Goal: Transaction & Acquisition: Purchase product/service

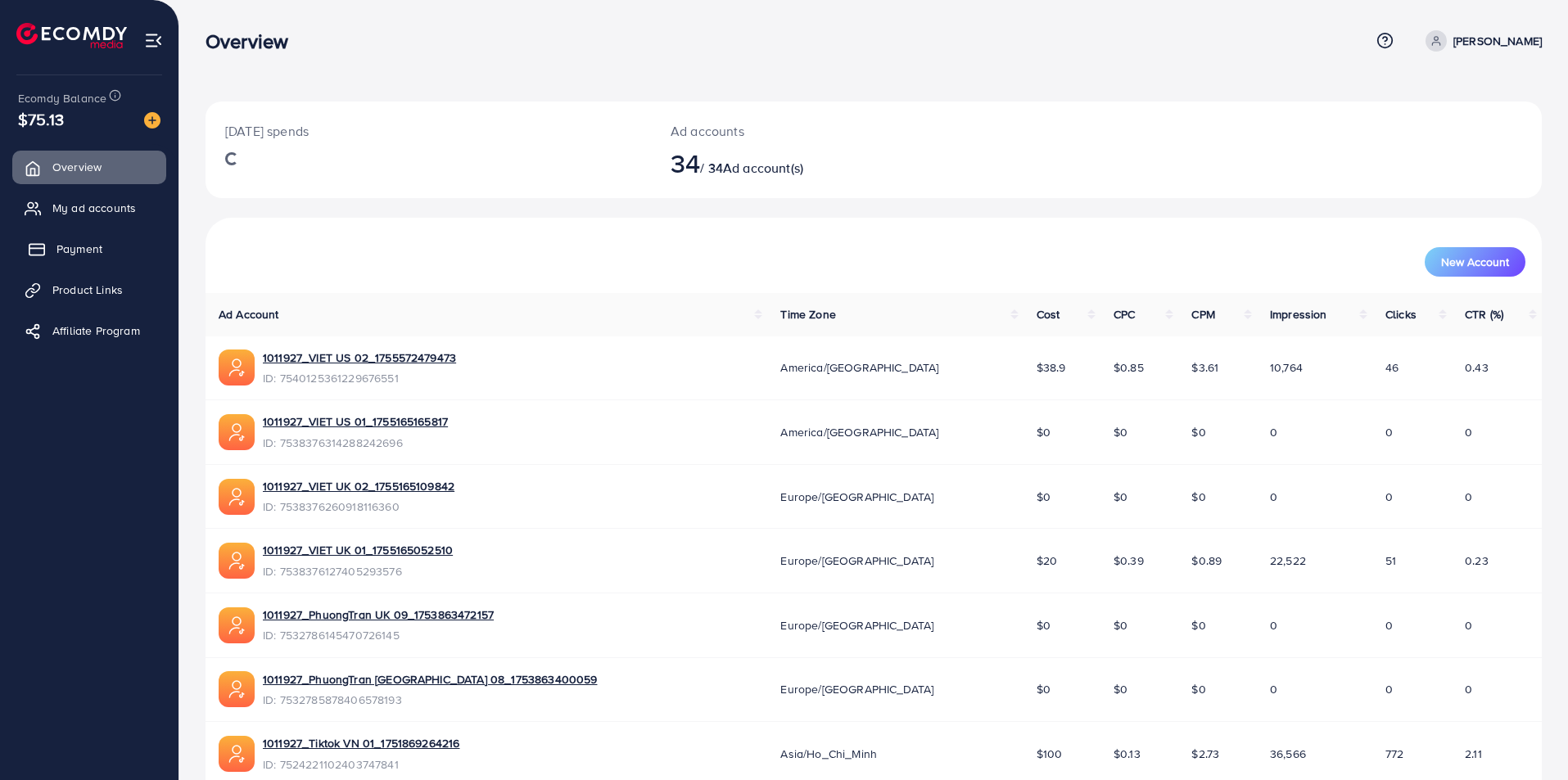
click at [79, 244] on span "Payment" at bounding box center [79, 248] width 46 height 16
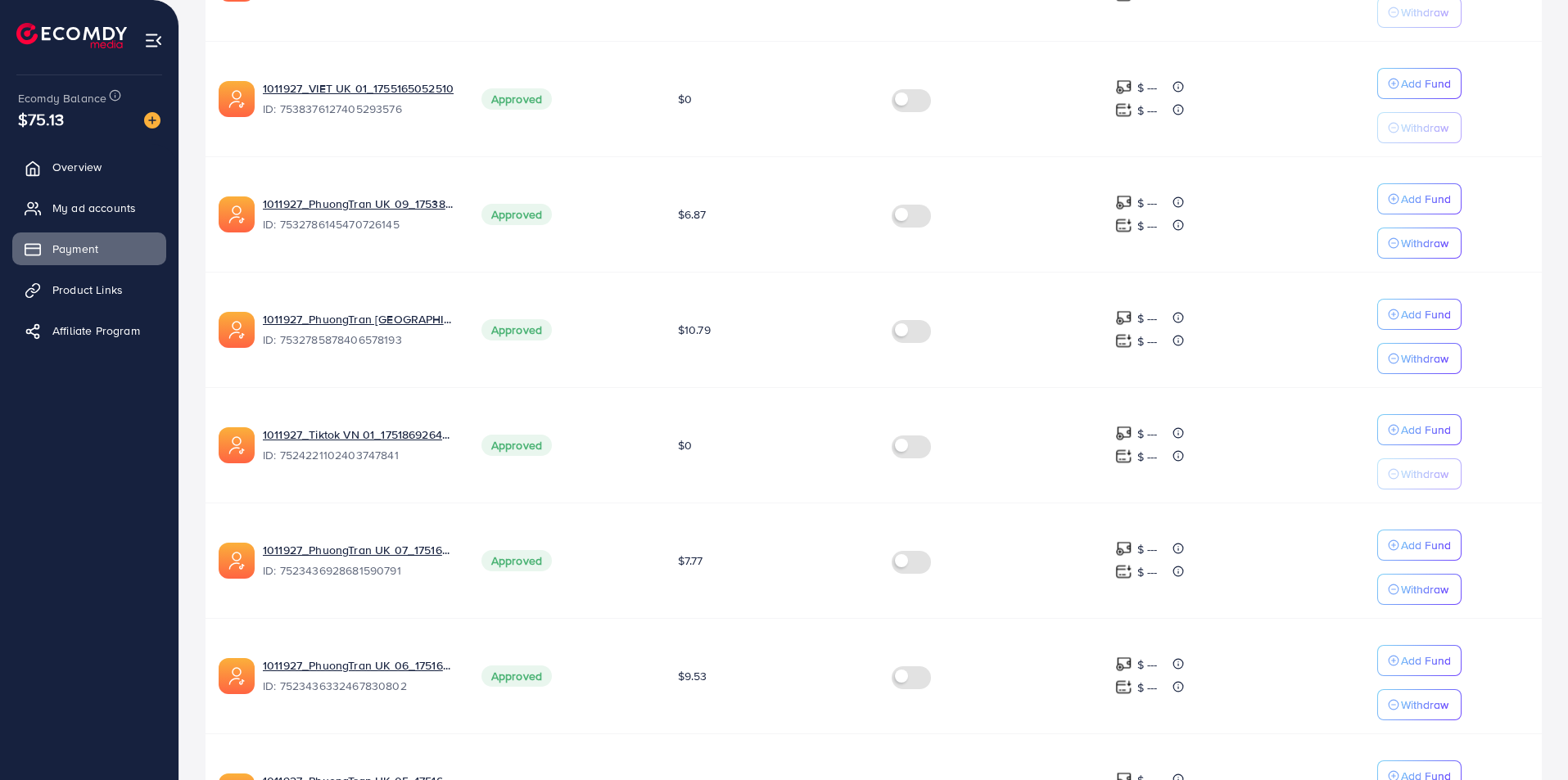
scroll to position [889, 0]
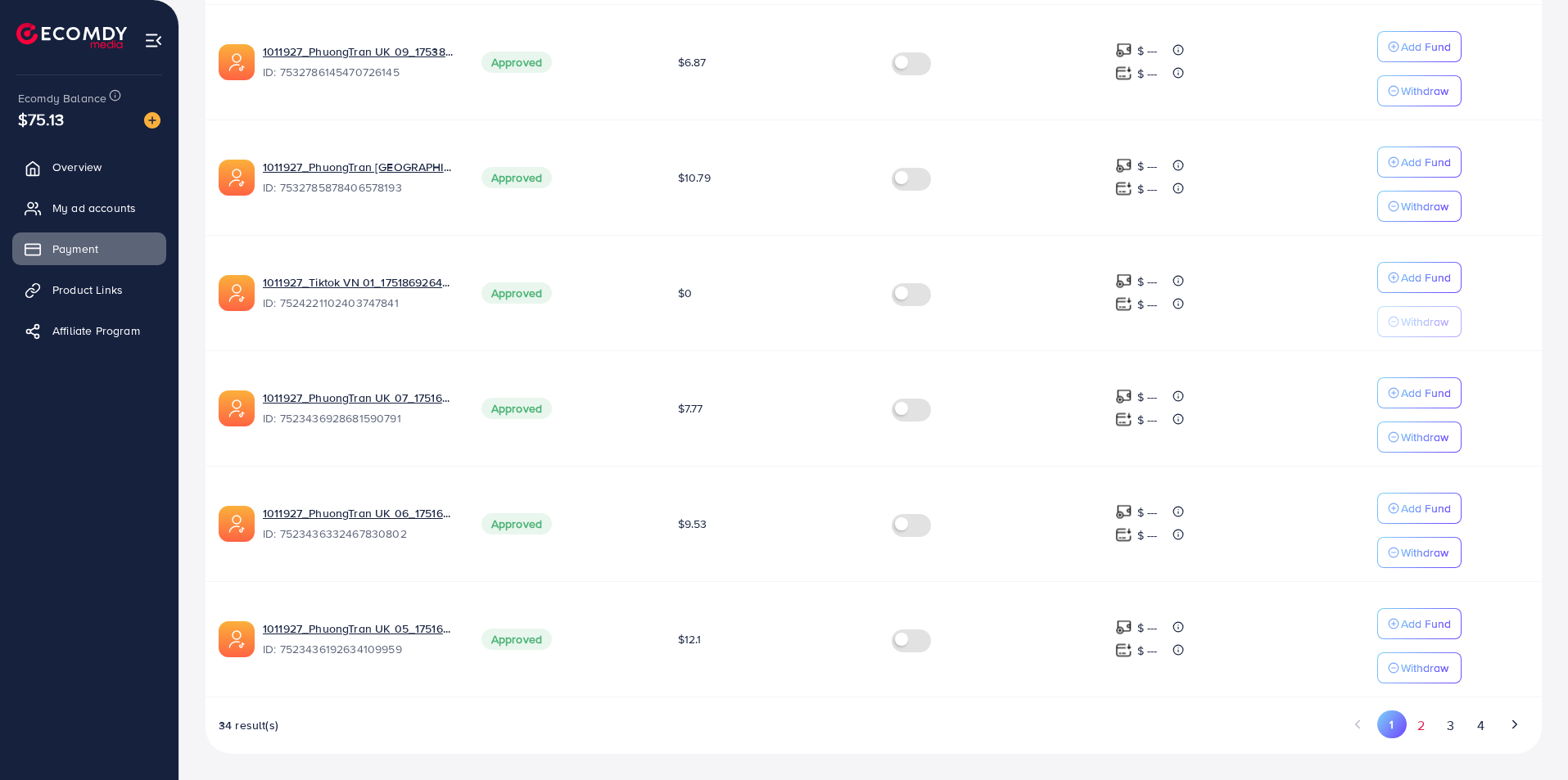
click at [1426, 733] on button "2" at bounding box center [1421, 726] width 30 height 31
click at [1408, 519] on button "Add Fund" at bounding box center [1420, 508] width 84 height 32
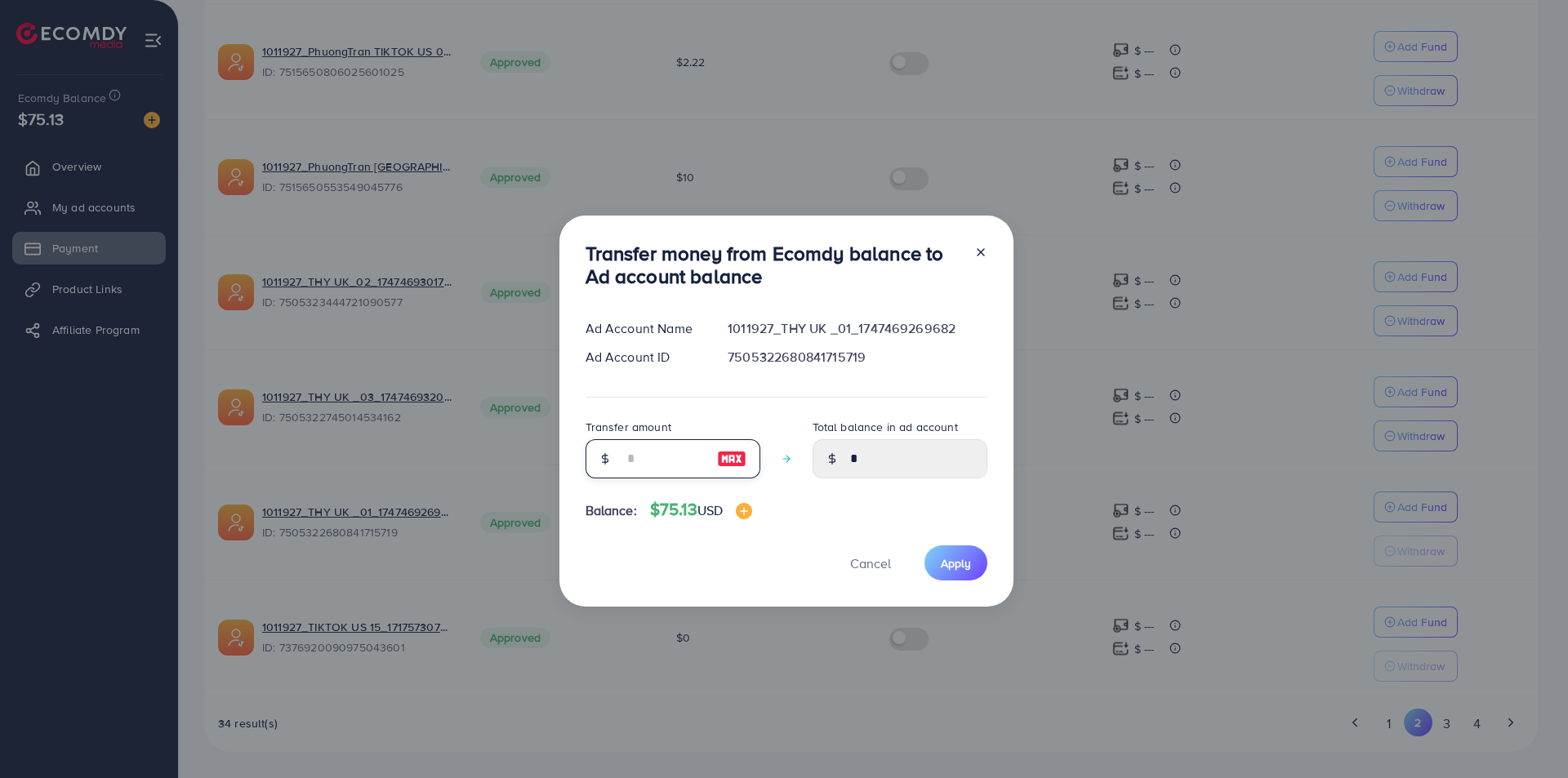
click at [631, 459] on input "number" at bounding box center [664, 458] width 82 height 39
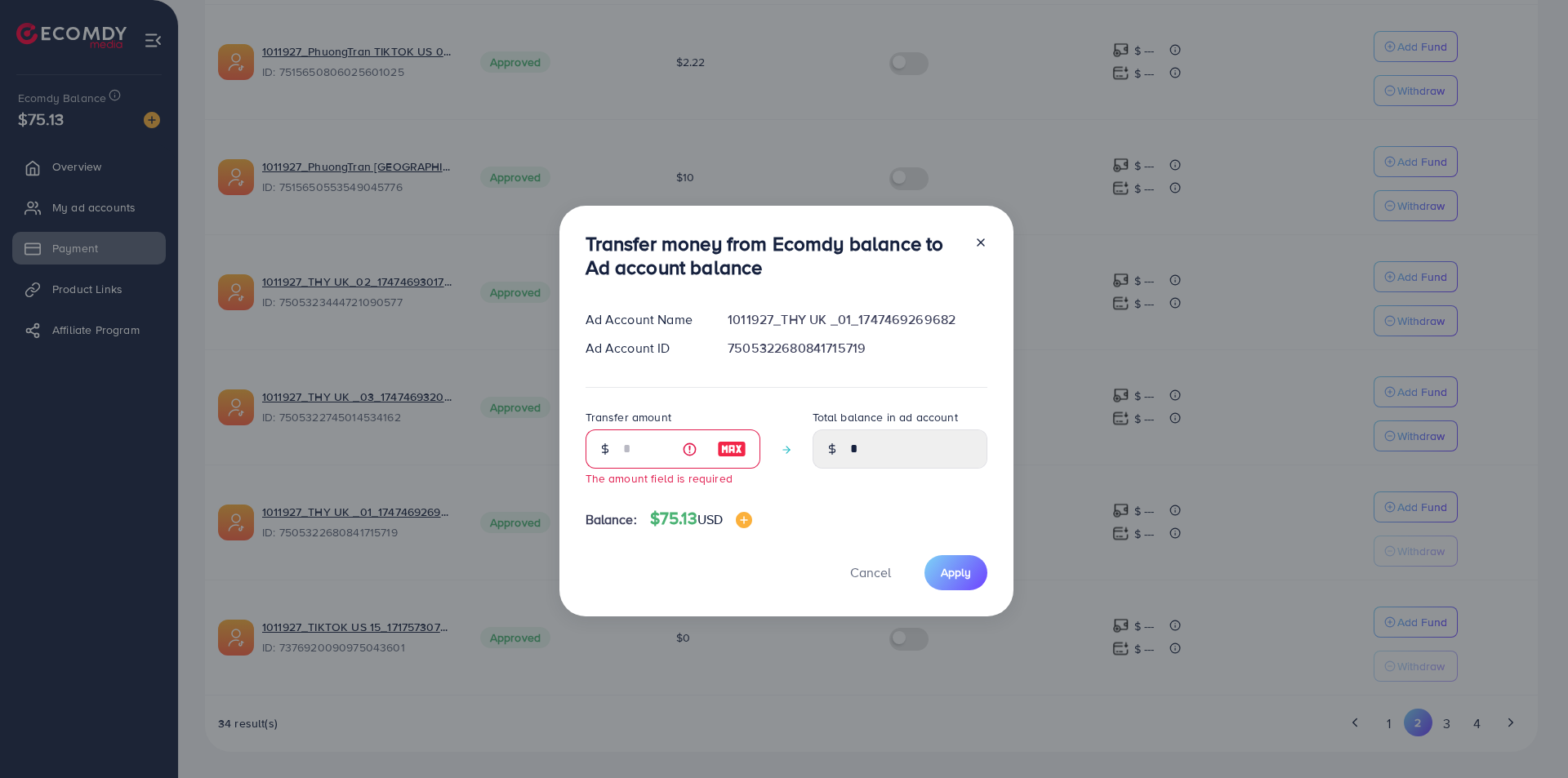
click at [979, 255] on div at bounding box center [973, 259] width 26 height 54
click at [981, 249] on icon at bounding box center [981, 243] width 13 height 13
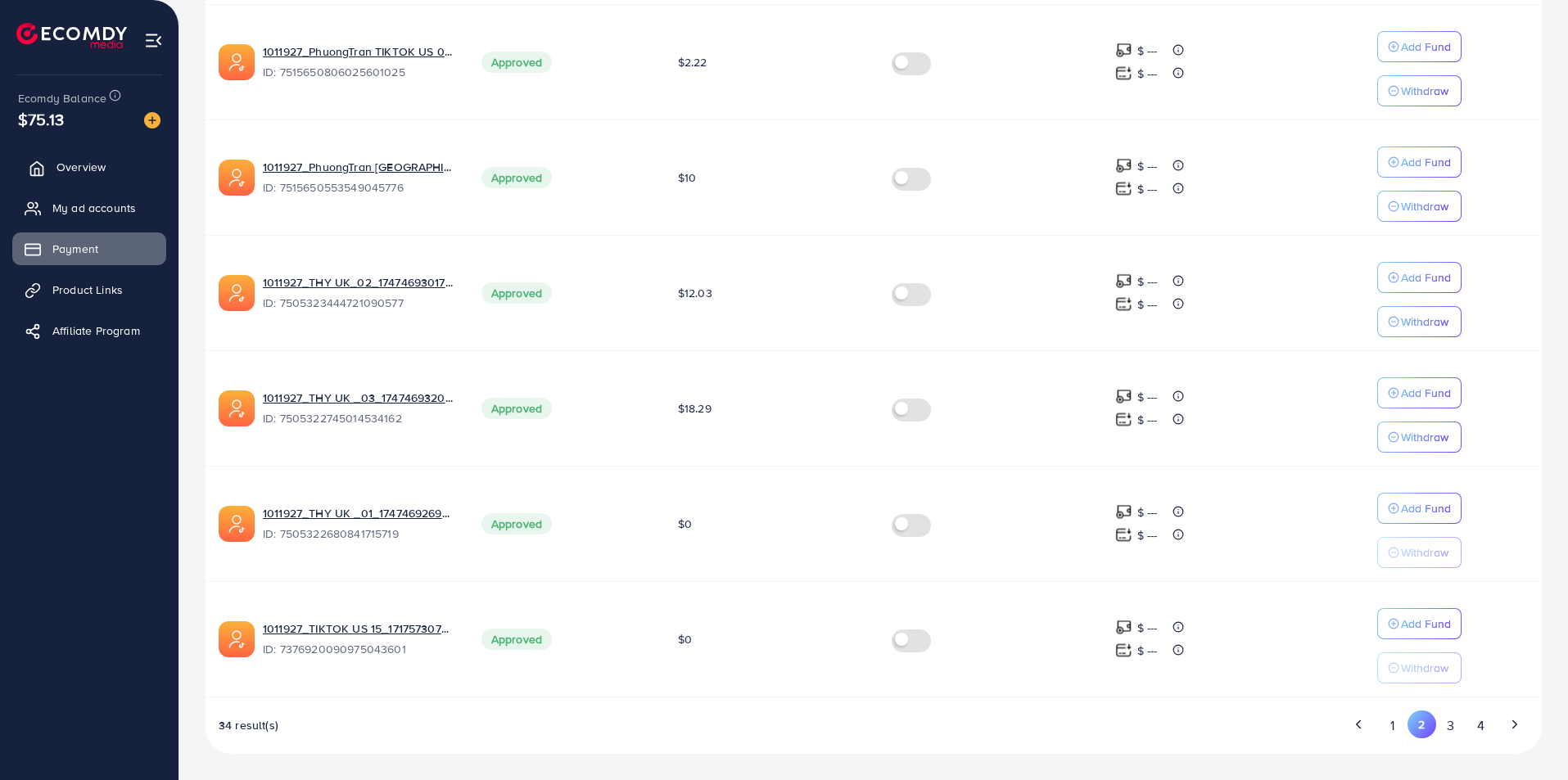
click at [65, 170] on span "Overview" at bounding box center [80, 166] width 49 height 16
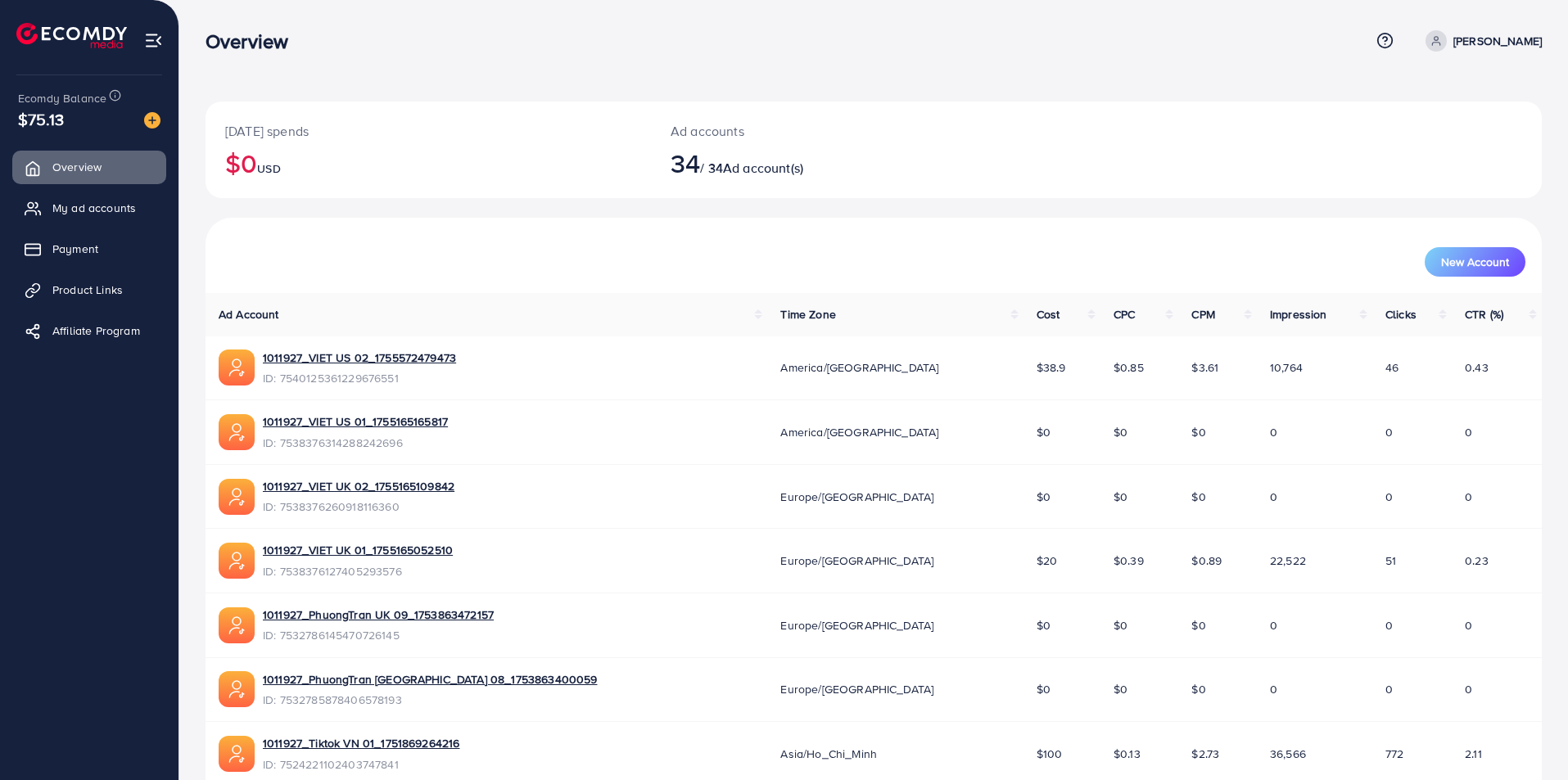
click at [896, 142] on div "Ad accounts 34 / 34 Ad account(s)" at bounding box center [818, 149] width 334 height 96
click at [66, 250] on span "Payment" at bounding box center [79, 248] width 46 height 16
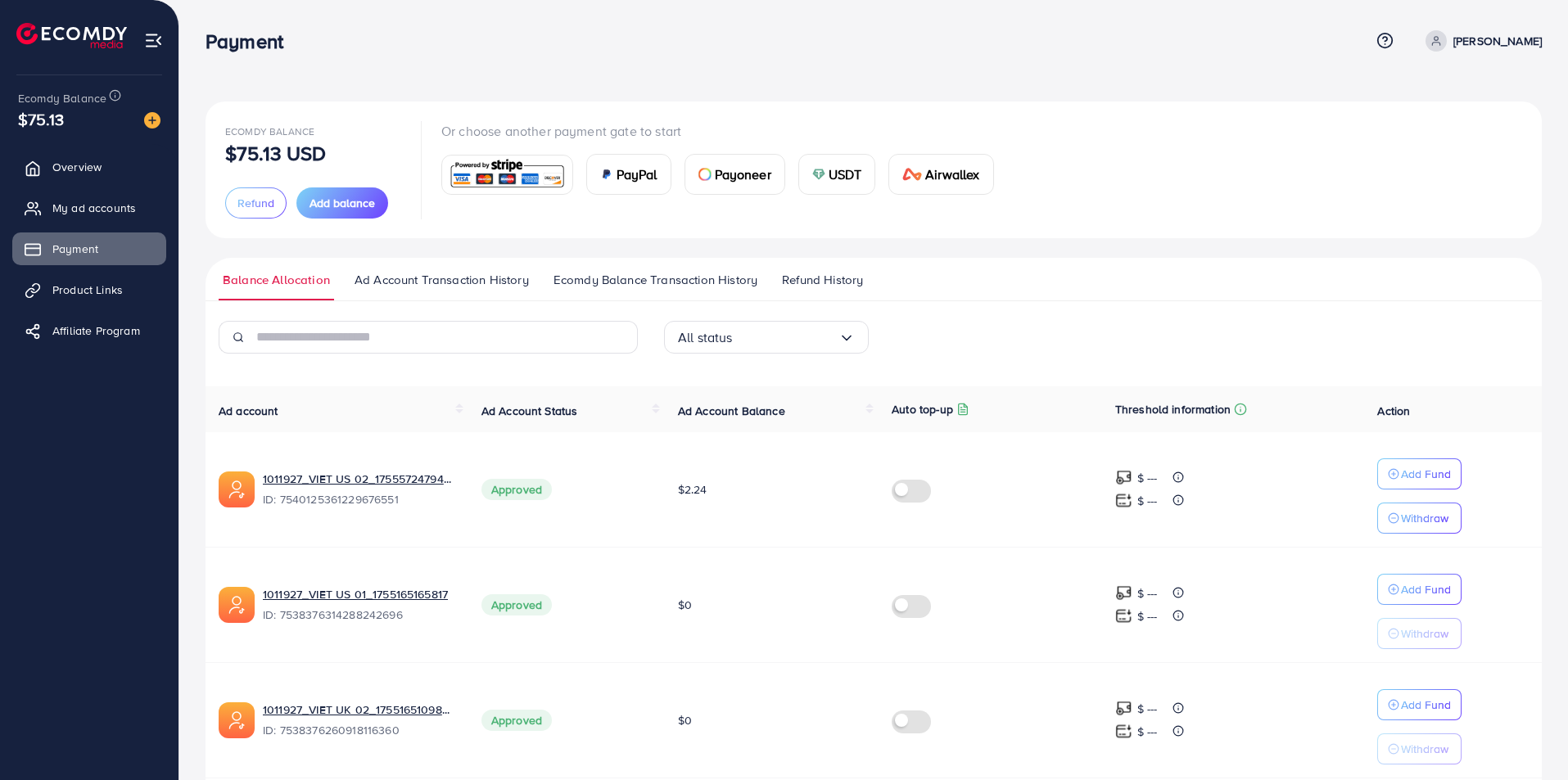
click at [845, 176] on span "USDT" at bounding box center [845, 174] width 33 height 20
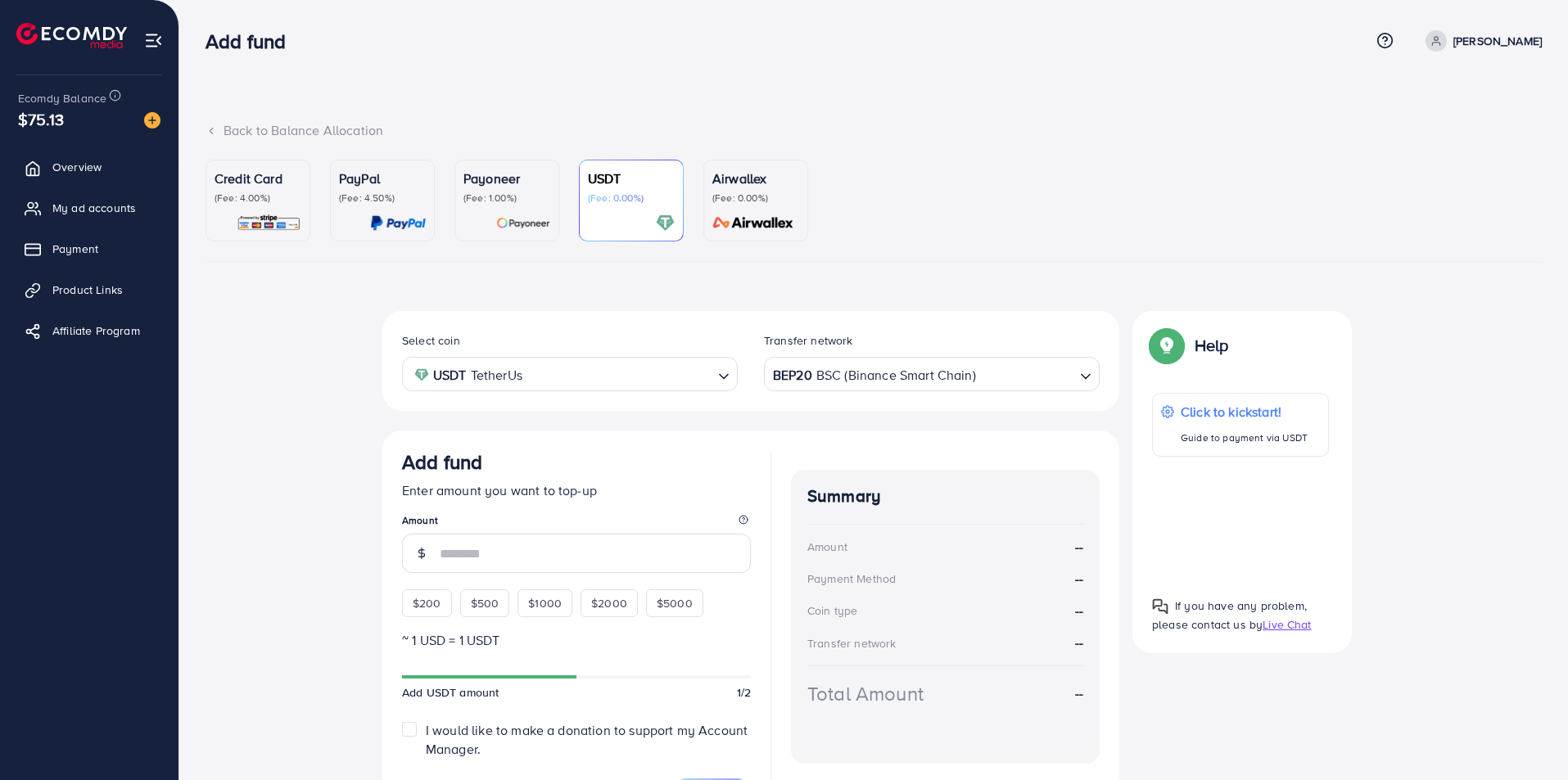
click at [479, 549] on input "number" at bounding box center [596, 553] width 311 height 39
click at [487, 608] on div "$200 $500 $1000 $2000 $5000" at bounding box center [570, 600] width 336 height 36
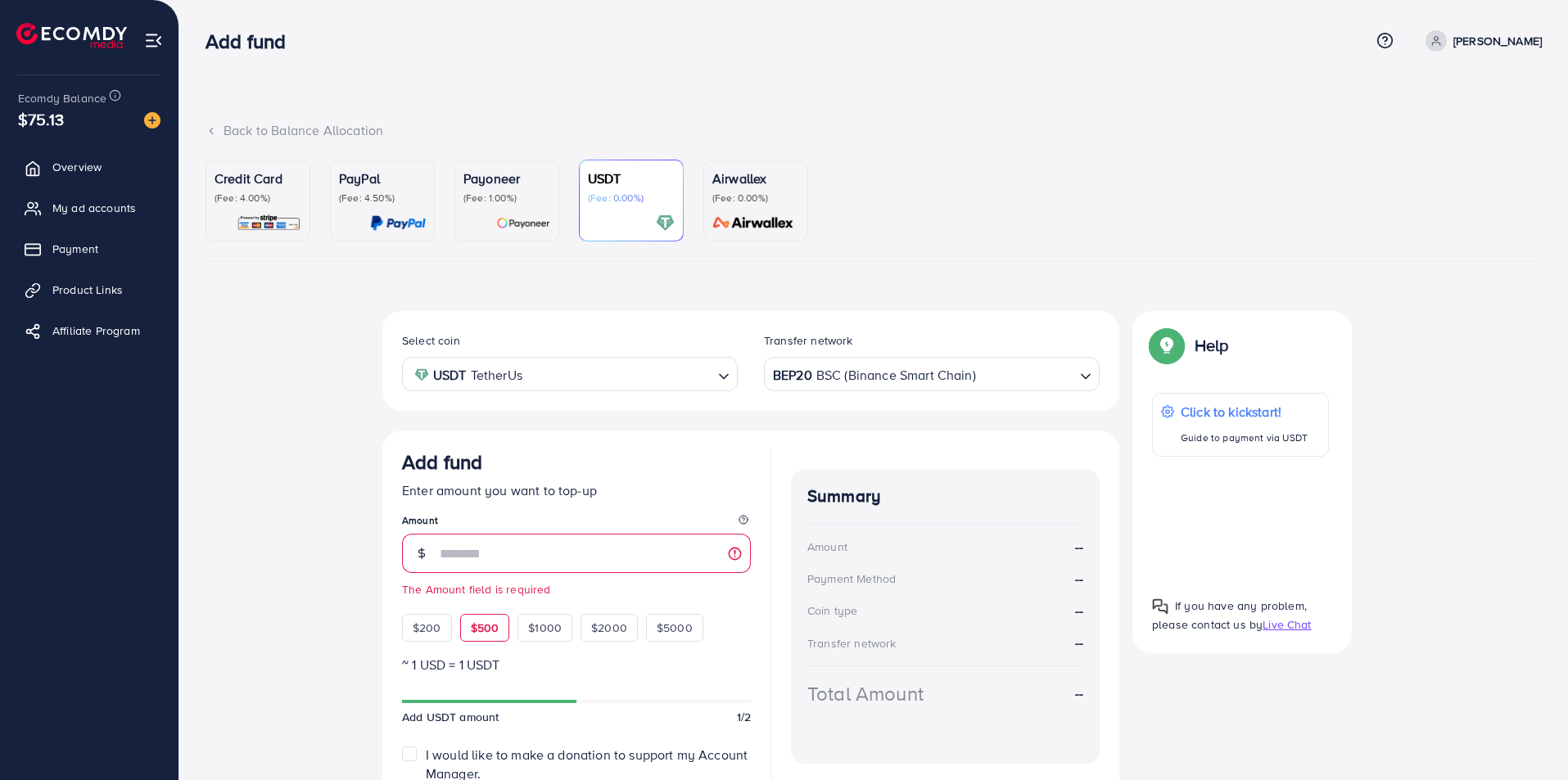
click at [485, 630] on span "$500" at bounding box center [485, 627] width 29 height 16
type input "***"
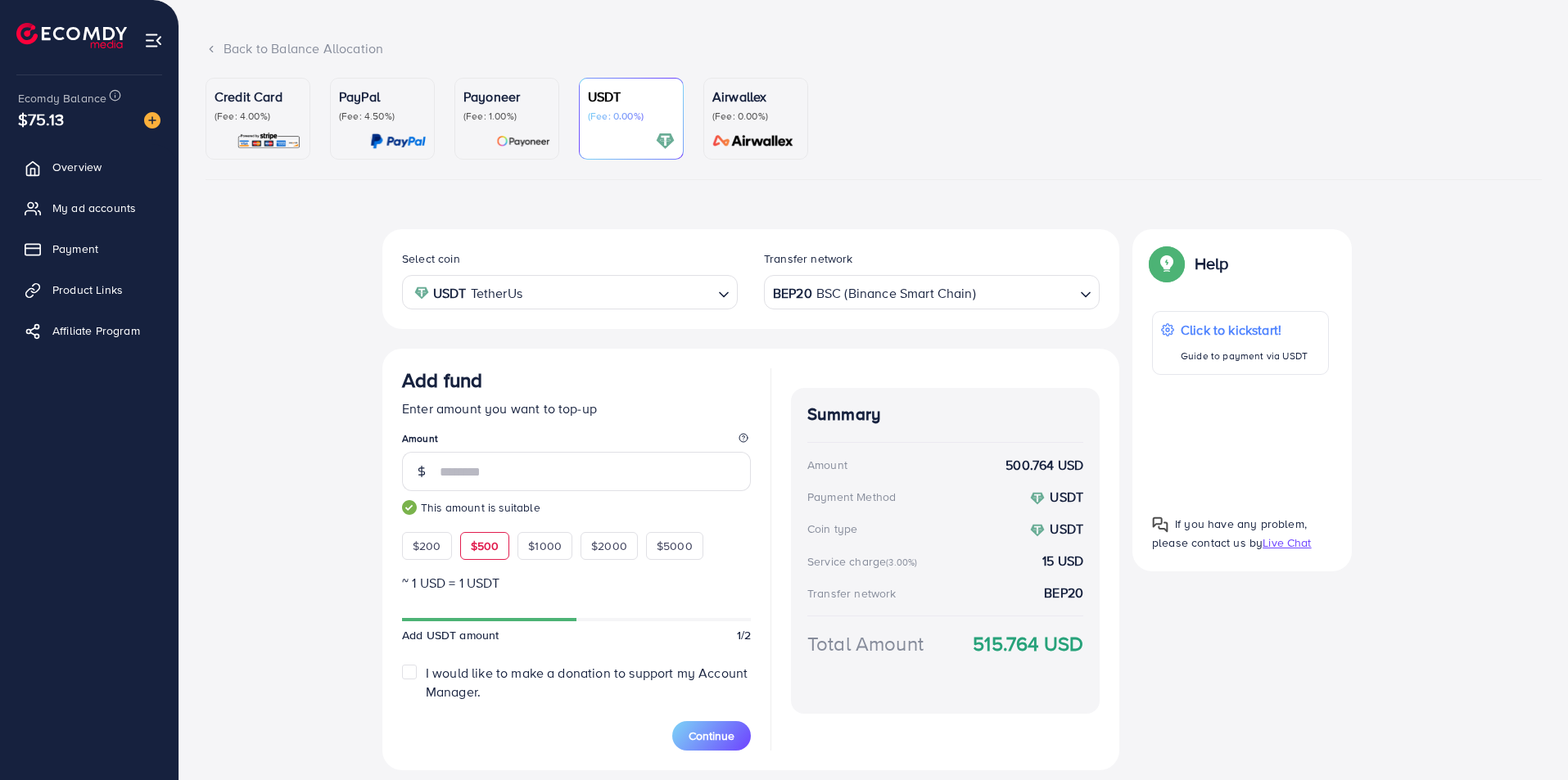
scroll to position [131, 0]
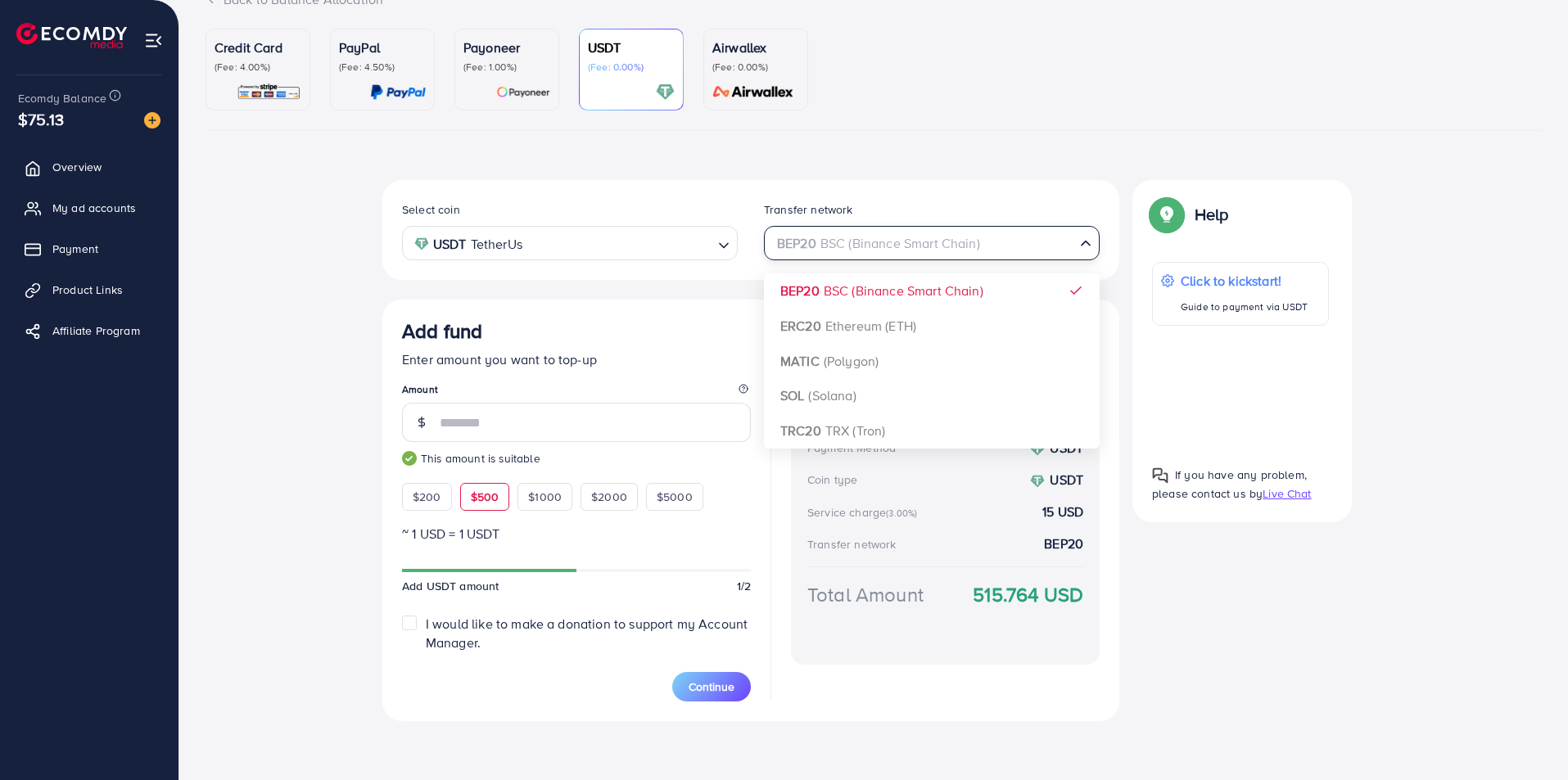
click at [798, 238] on div "BEP20 BSC (Binance Smart Chain)" at bounding box center [922, 242] width 306 height 29
click at [798, 238] on input "Search for option" at bounding box center [922, 243] width 302 height 26
click at [985, 150] on div "Credit Card (Fee: 4.00%) PayPal (Fee: 4.50%) Payoneer (Fee: 1.00%) USDT (Fee: 0…" at bounding box center [874, 381] width 1337 height 706
click at [825, 242] on div "BEP20 BSC (Binance Smart Chain)" at bounding box center [922, 242] width 306 height 29
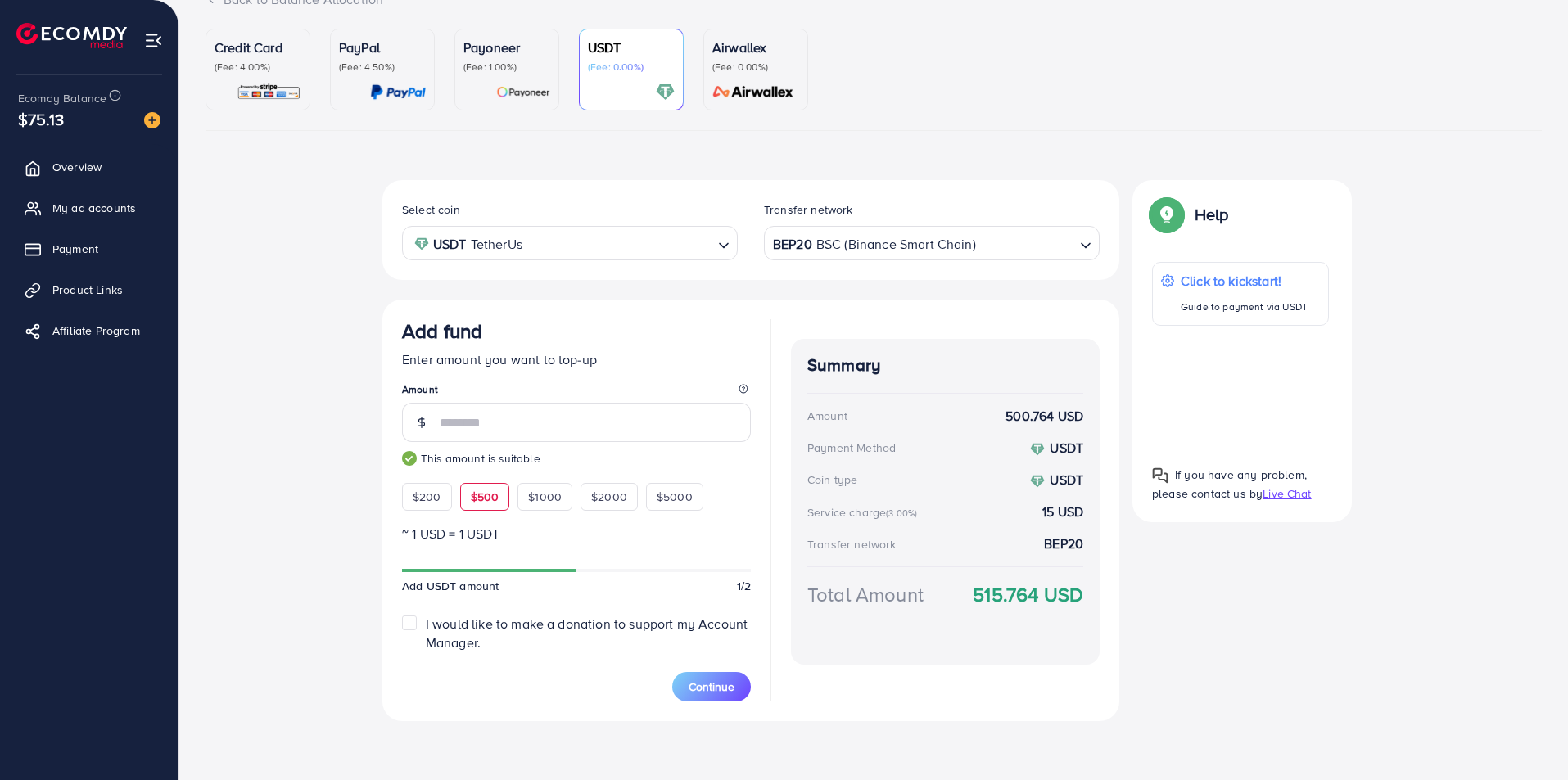
click at [934, 116] on ul "Credit Card (Fee: 4.00%) PayPal (Fee: 4.50%) Payoneer (Fee: 1.00%) USDT (Fee: 0…" at bounding box center [874, 79] width 1337 height 102
click at [521, 72] on p "(Fee: 1.00%)" at bounding box center [506, 67] width 87 height 13
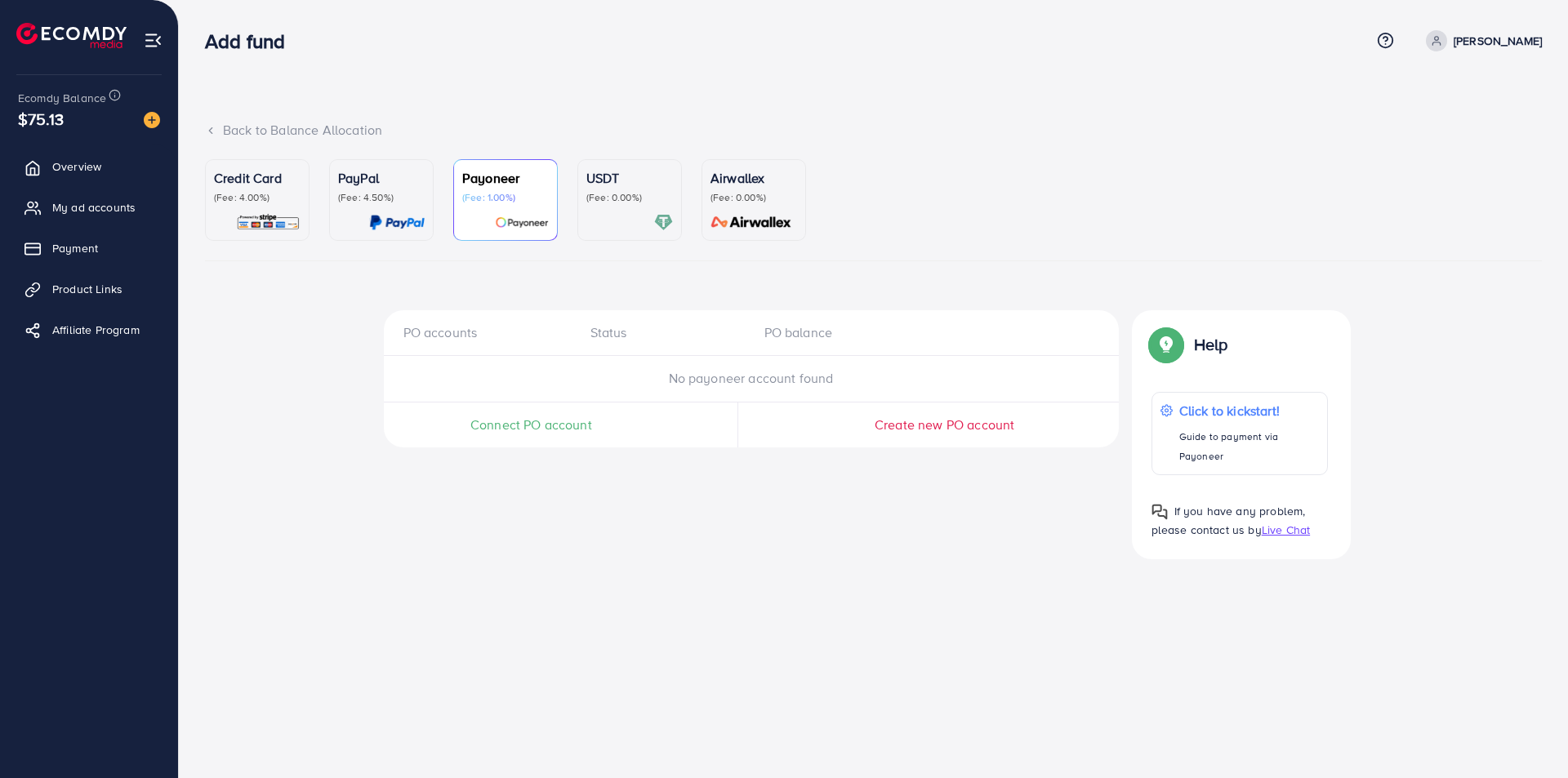
click at [634, 203] on p "(Fee: 0.00%)" at bounding box center [629, 198] width 87 height 13
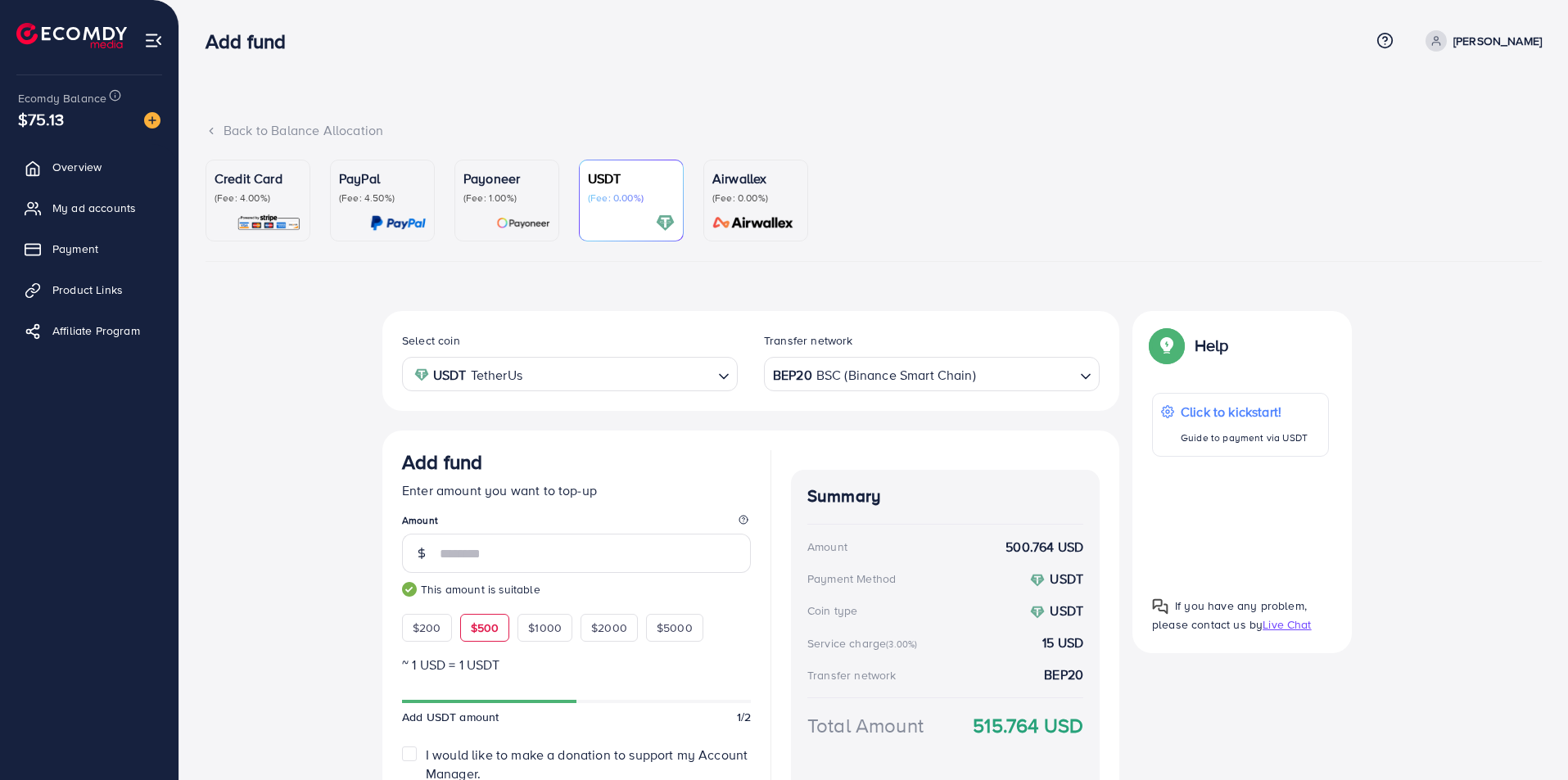
click at [395, 194] on p "(Fee: 4.50%)" at bounding box center [382, 199] width 87 height 13
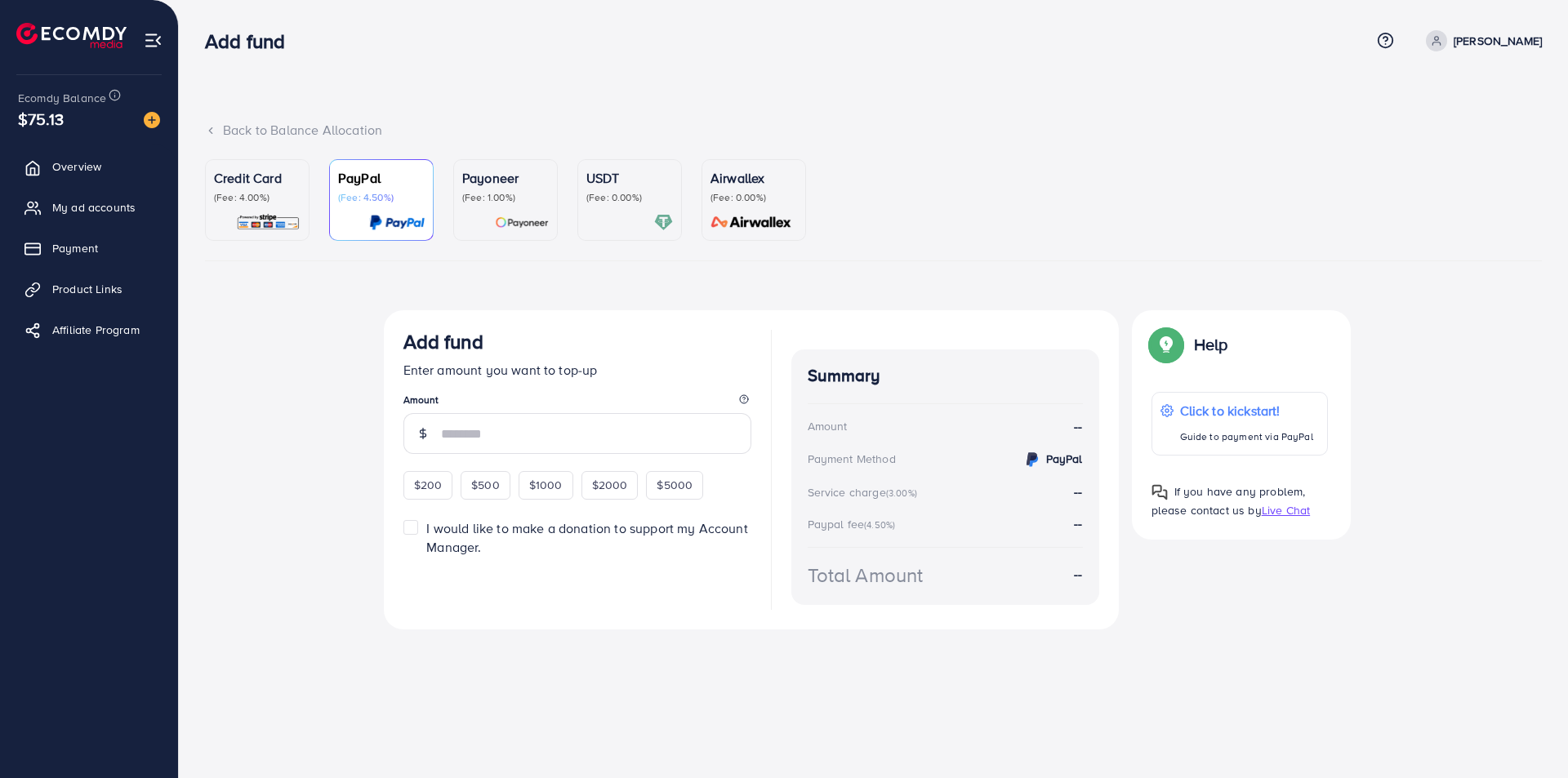
click at [253, 190] on div "Credit Card (Fee: 4.00%)" at bounding box center [257, 187] width 87 height 36
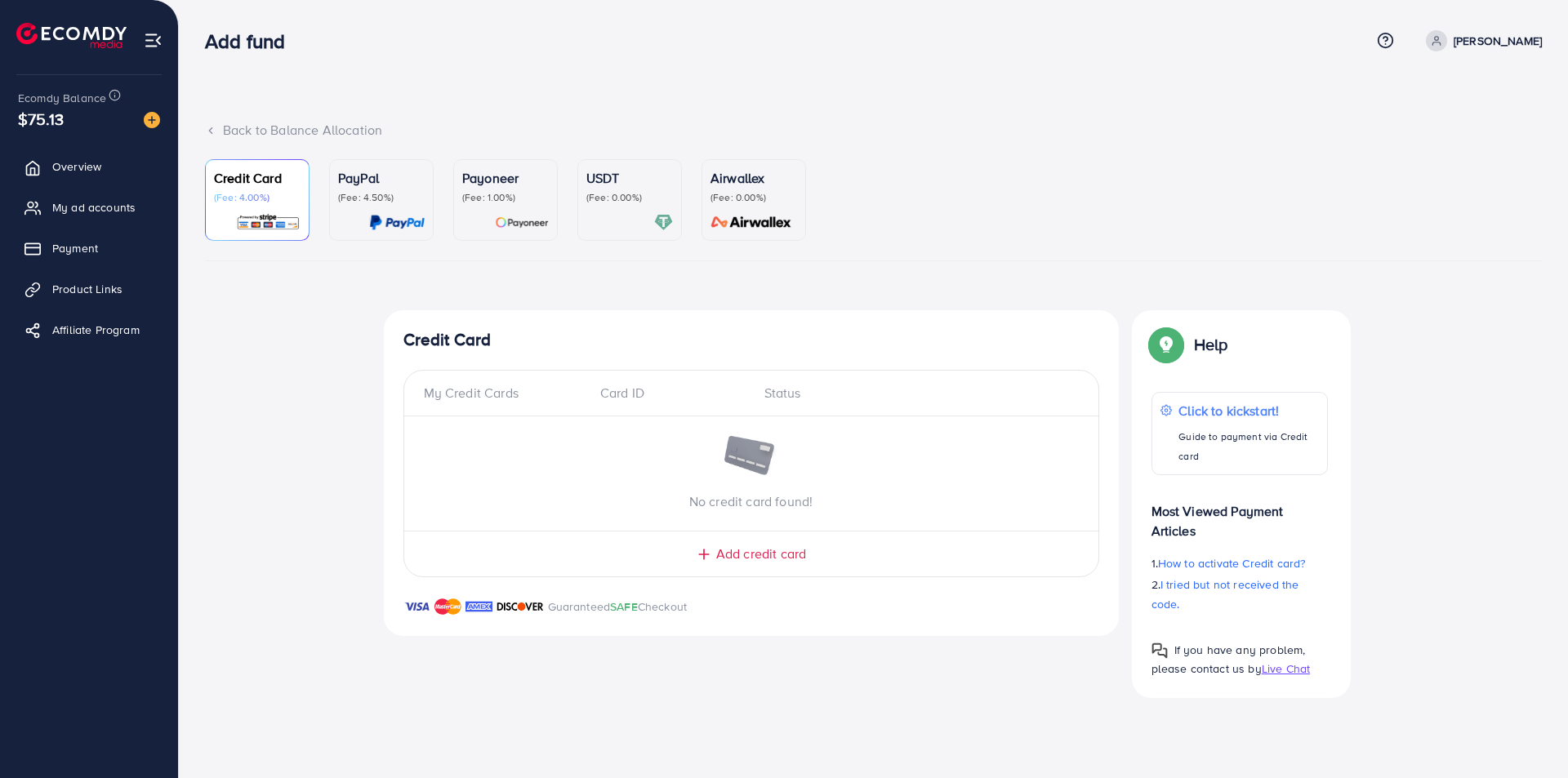
click at [730, 557] on span "Add credit card" at bounding box center [761, 554] width 89 height 19
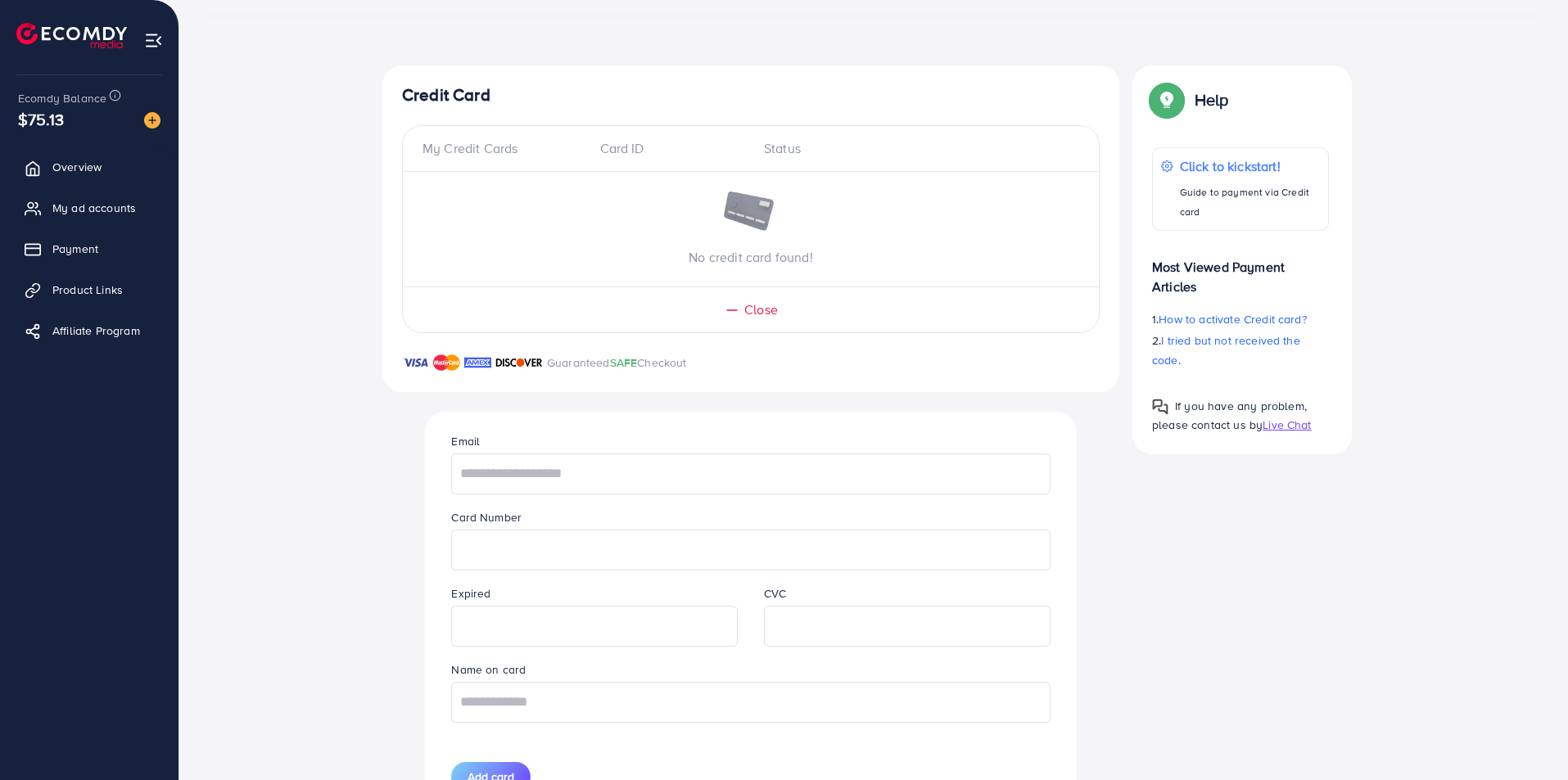
scroll to position [323, 0]
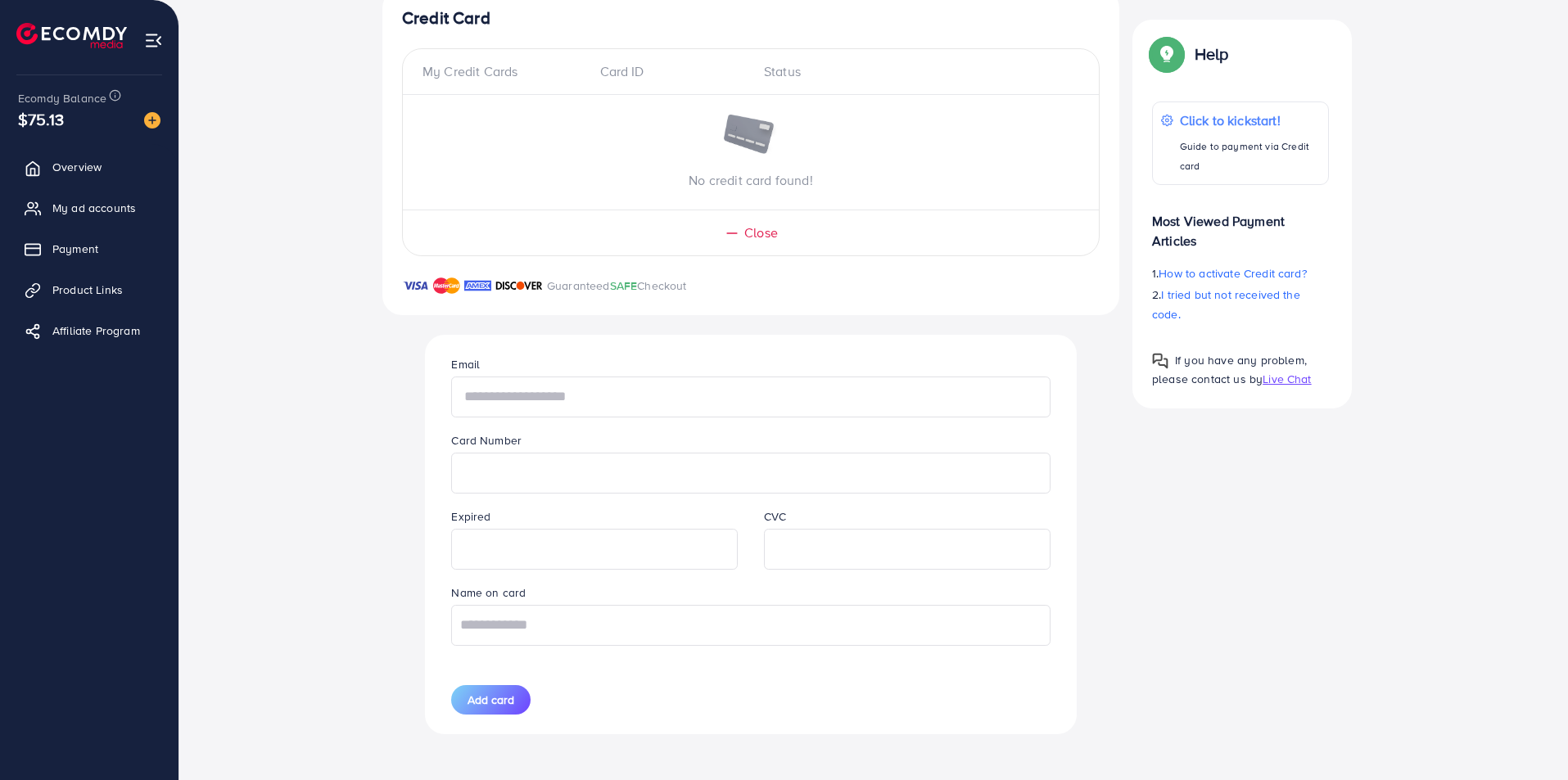
click at [570, 396] on input "text" at bounding box center [751, 397] width 599 height 41
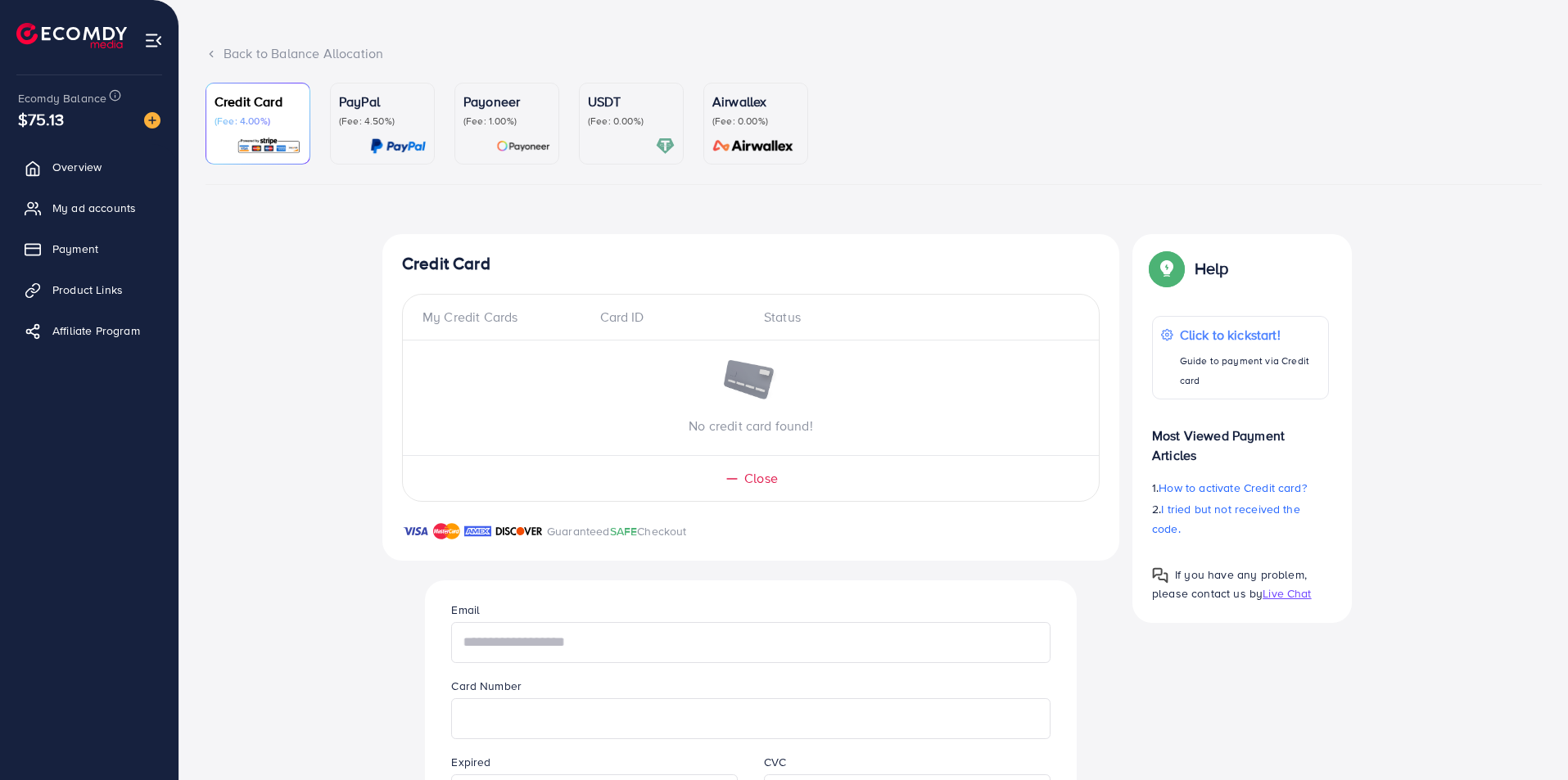
scroll to position [0, 0]
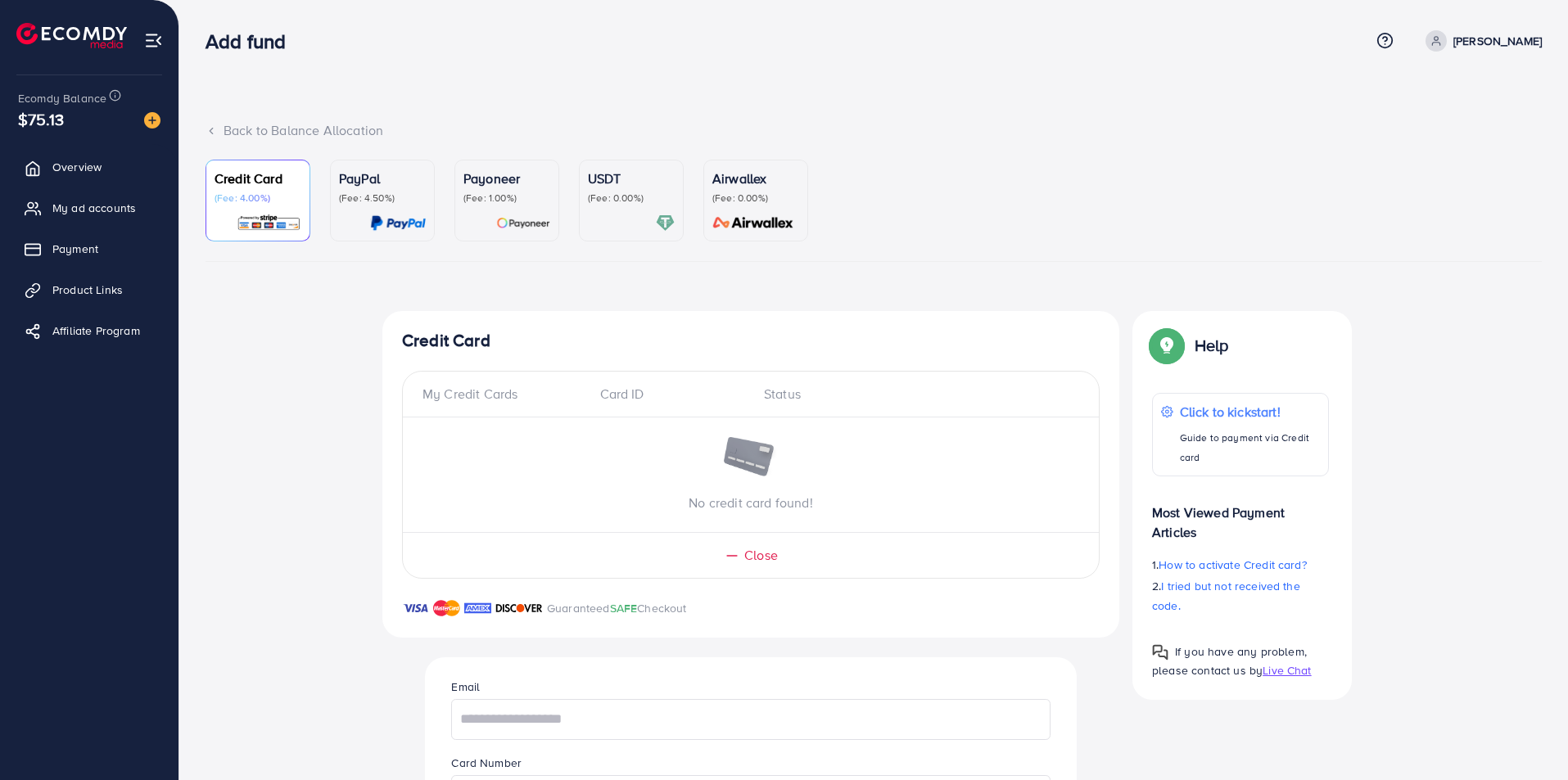
click at [400, 219] on img at bounding box center [398, 223] width 55 height 19
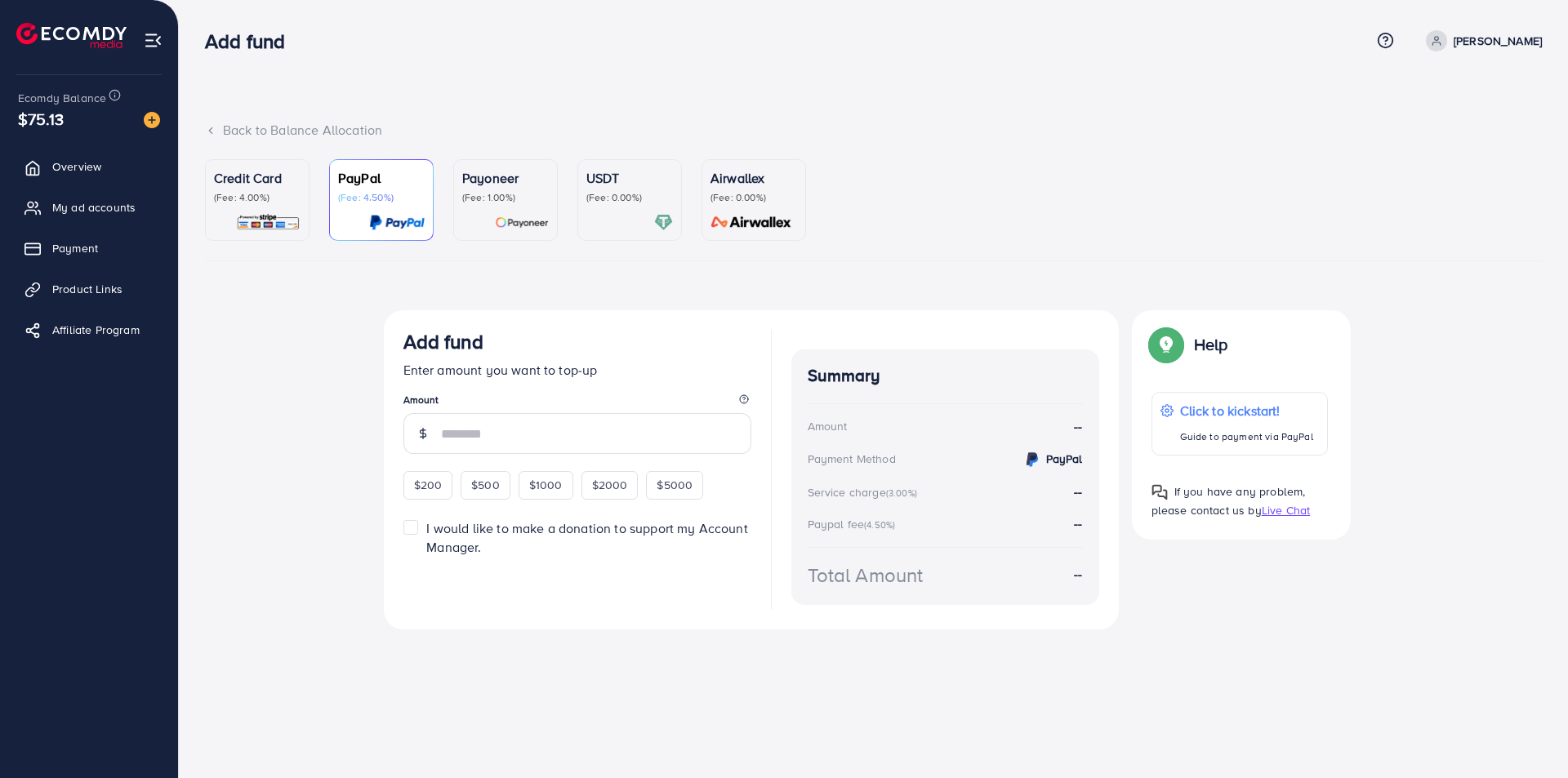
click at [505, 206] on div "Payoneer (Fee: 1.00%)" at bounding box center [505, 200] width 87 height 64
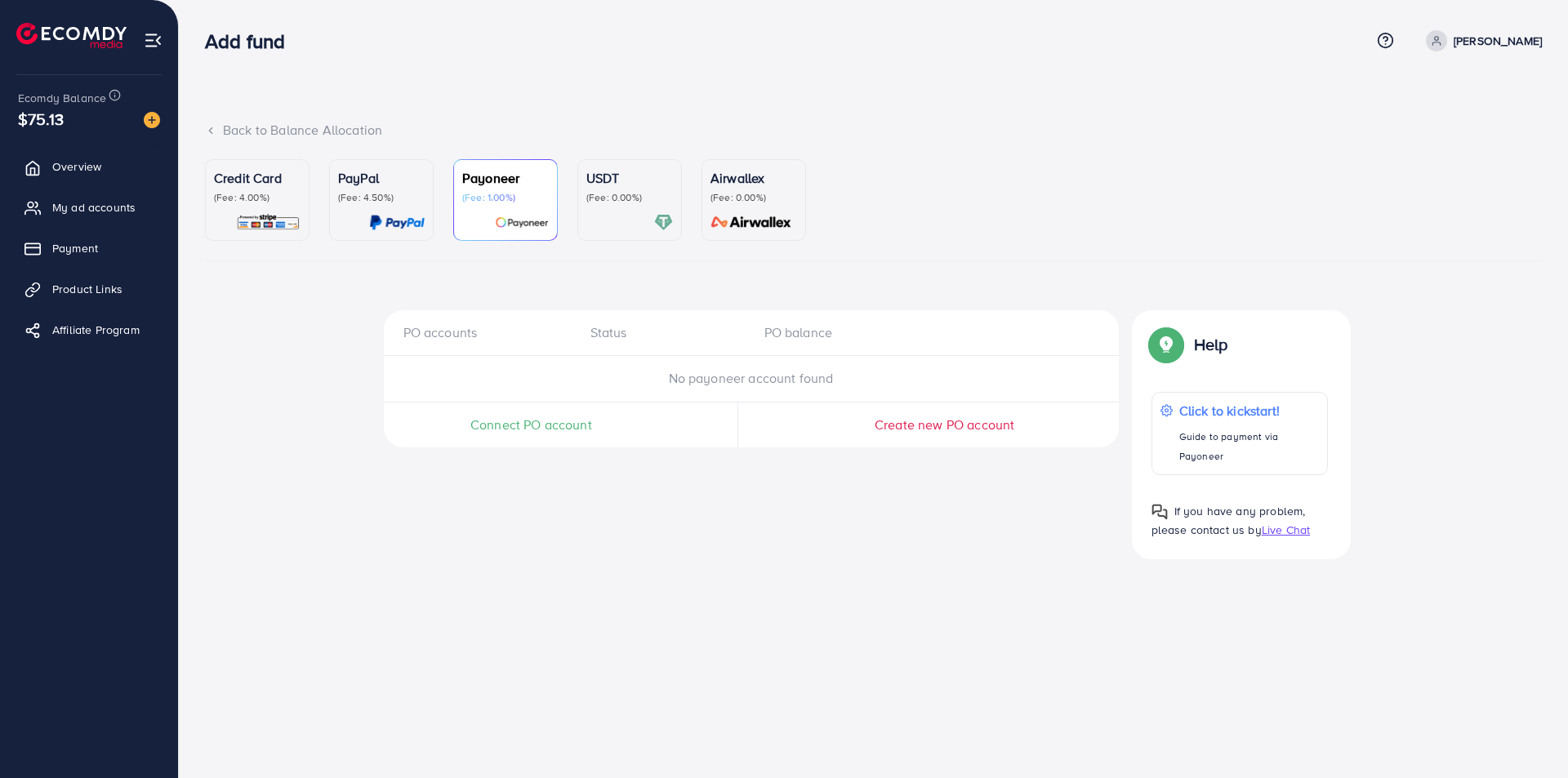
click at [594, 203] on p "(Fee: 0.00%)" at bounding box center [629, 198] width 87 height 13
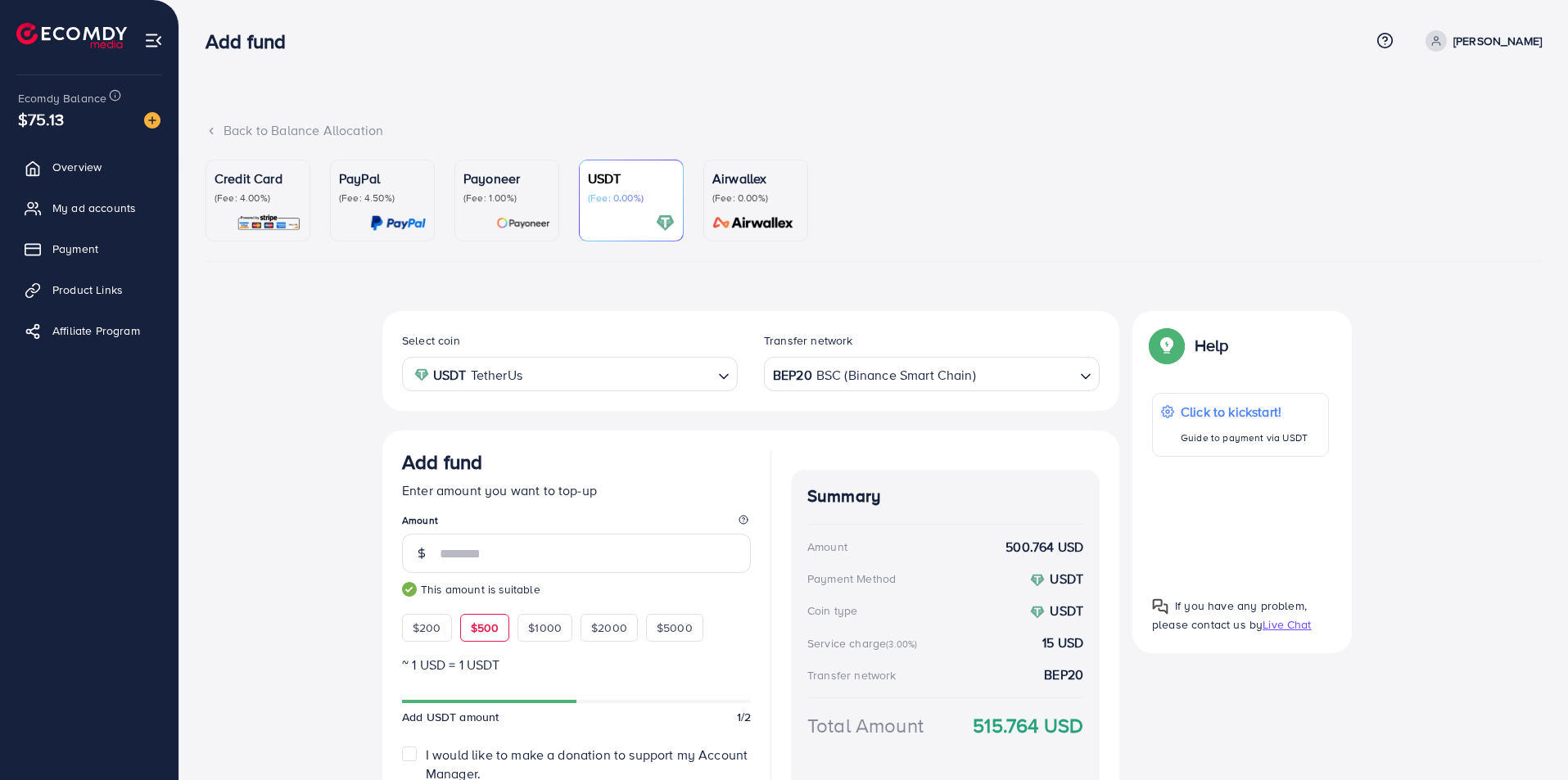
scroll to position [131, 0]
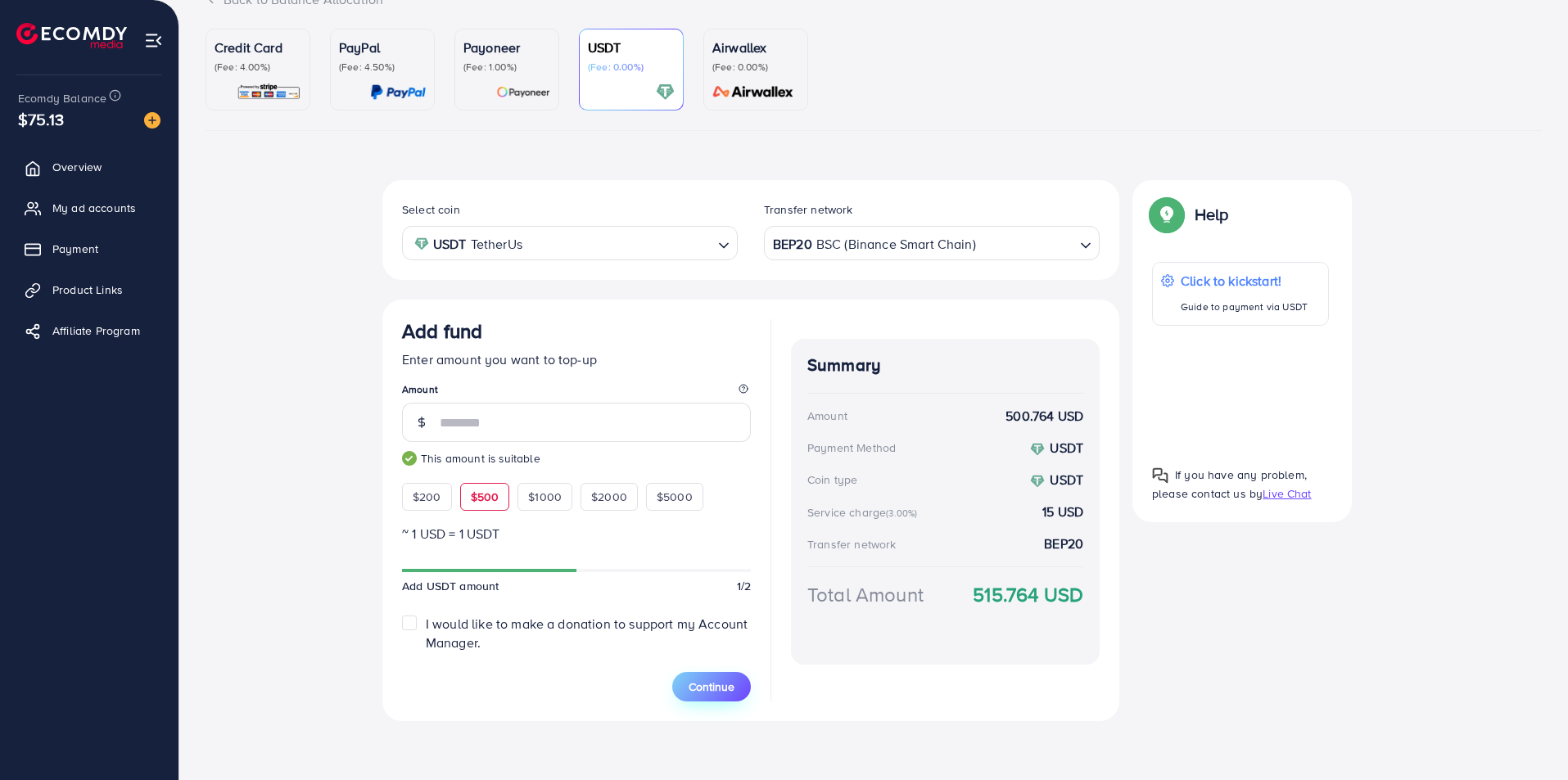
click at [707, 692] on span "Continue" at bounding box center [711, 686] width 46 height 16
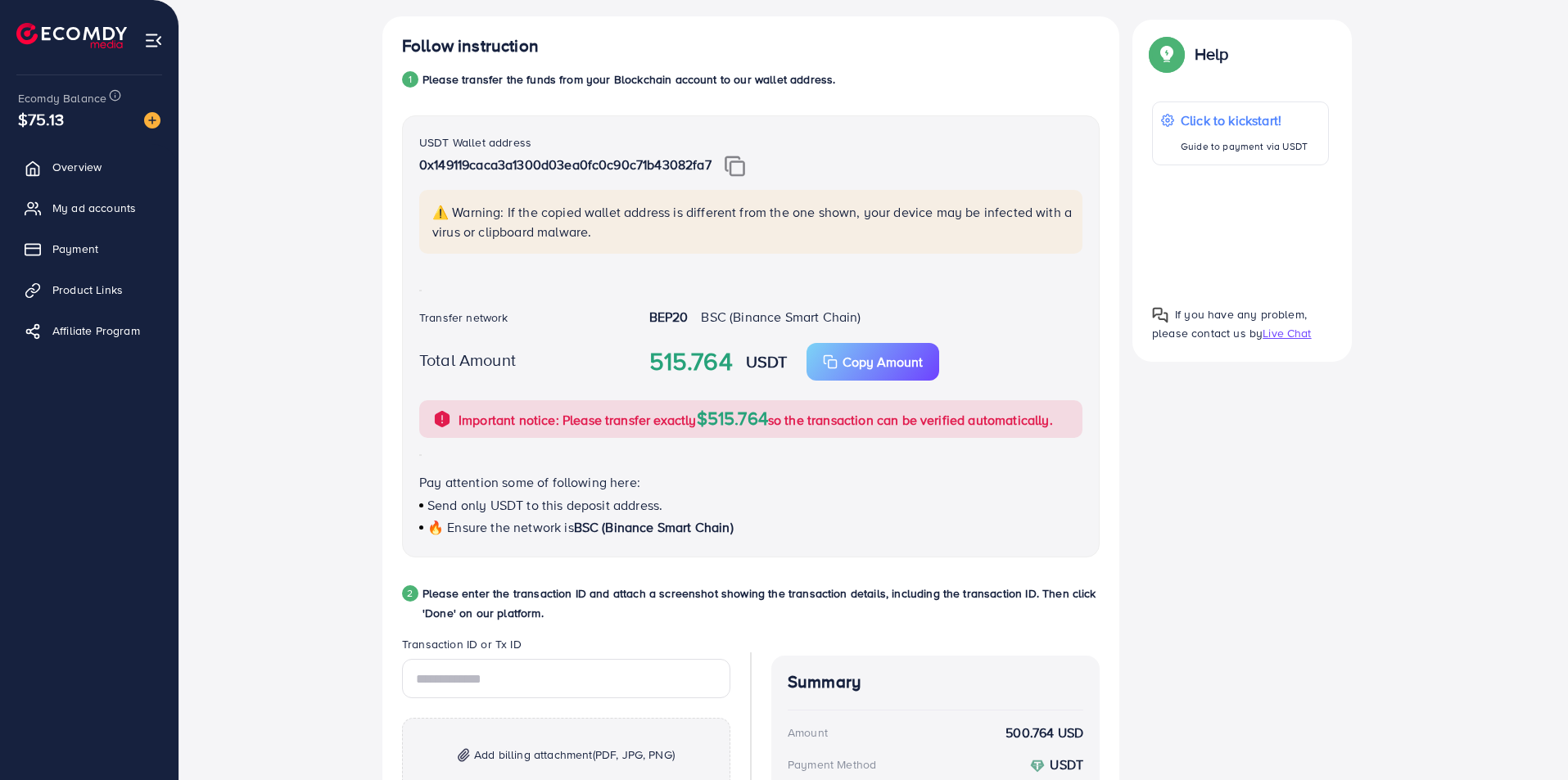
scroll to position [377, 0]
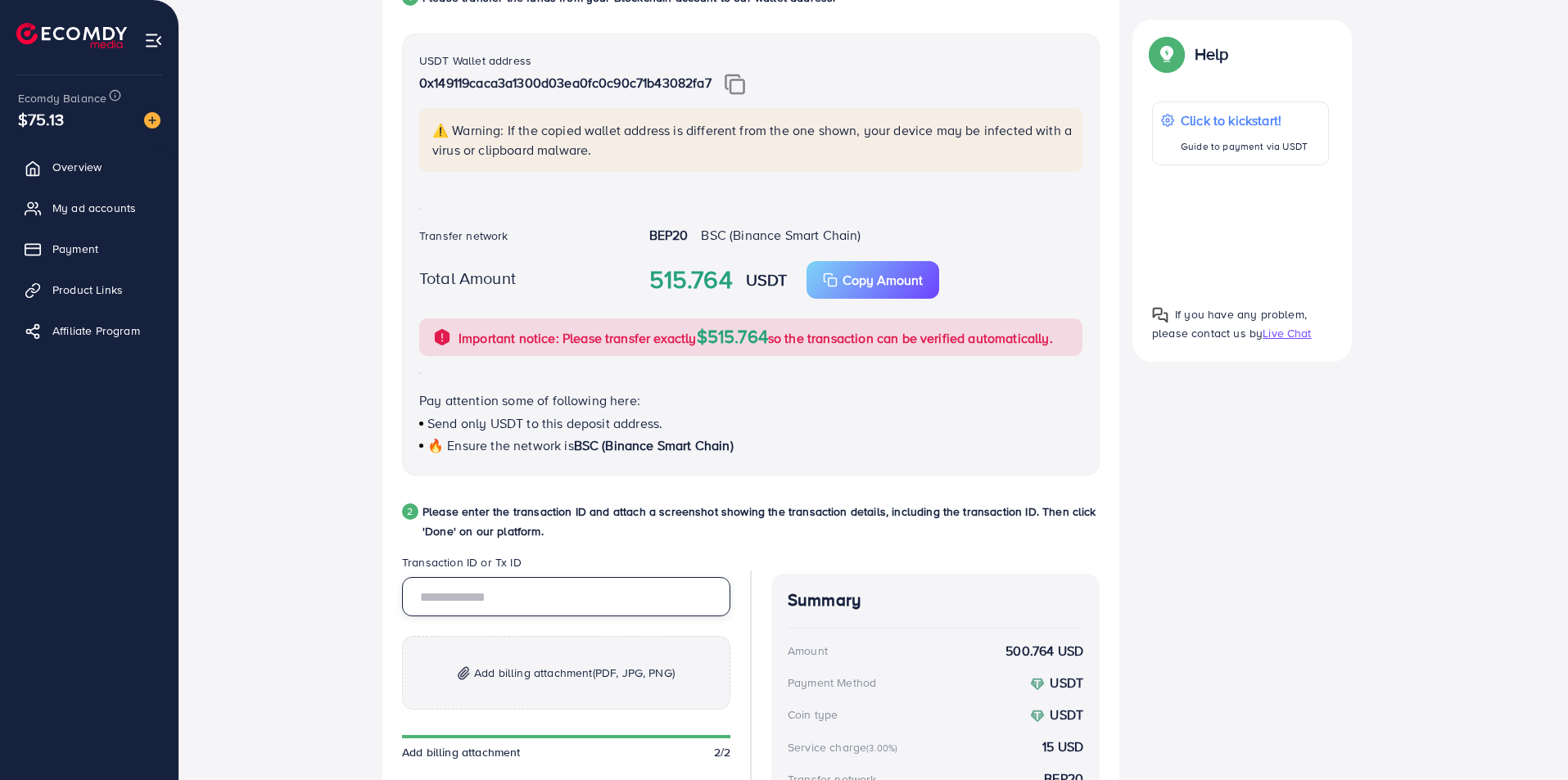
click at [520, 596] on input "text" at bounding box center [566, 597] width 328 height 39
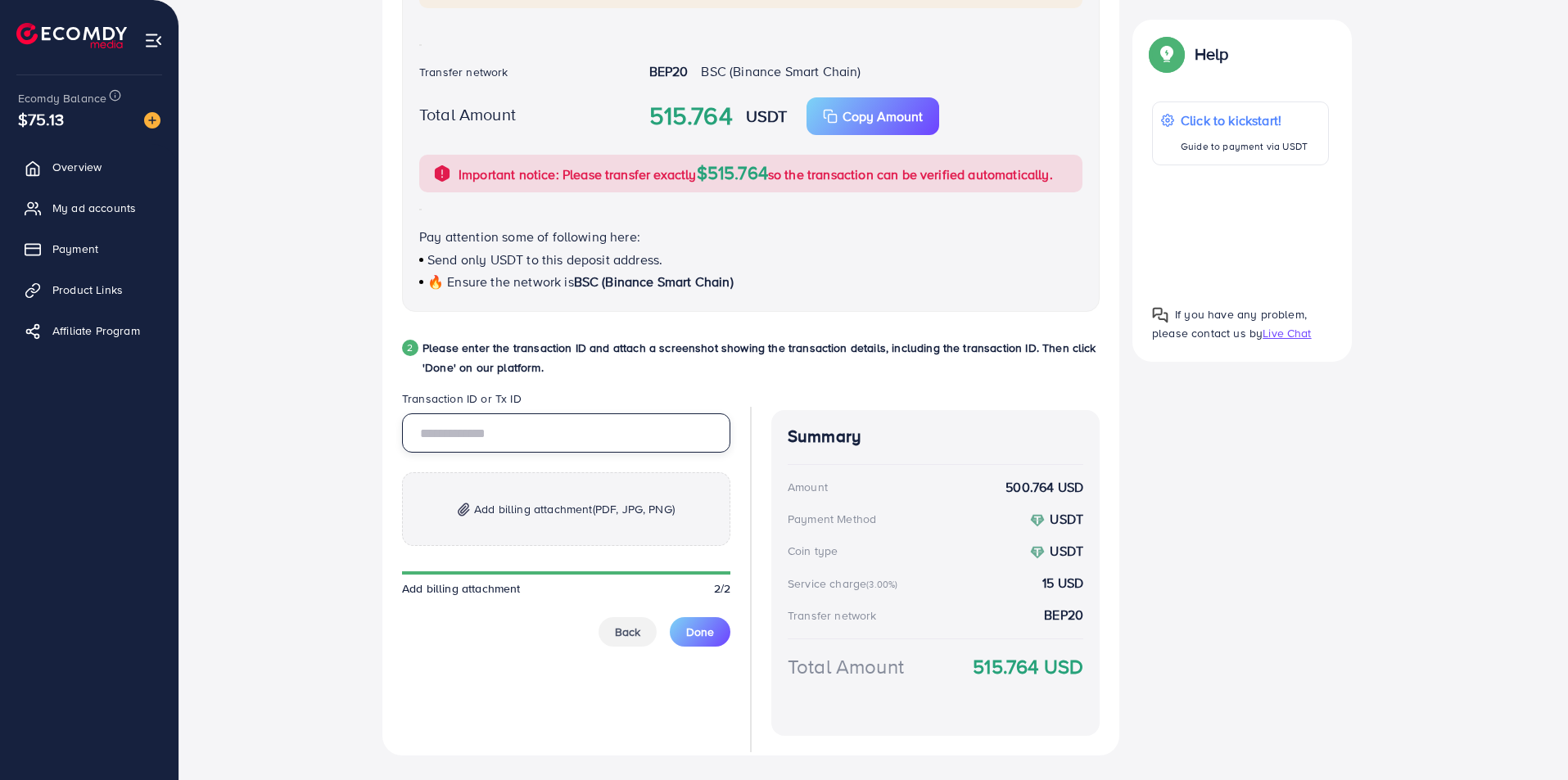
scroll to position [575, 0]
